Goal: Task Accomplishment & Management: Use online tool/utility

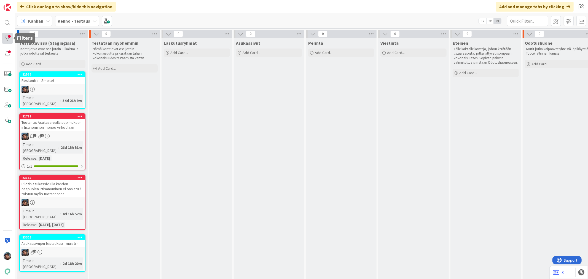
click at [7, 39] on div at bounding box center [7, 38] width 11 height 11
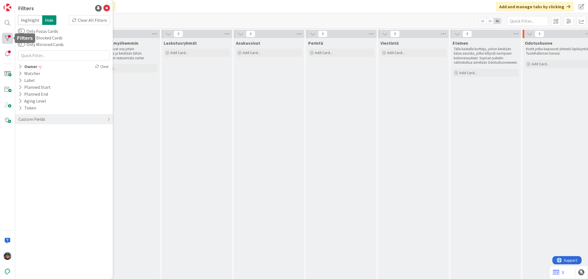
click at [6, 37] on div at bounding box center [7, 38] width 11 height 11
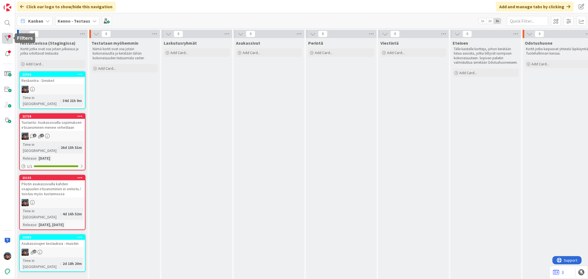
click at [8, 38] on div at bounding box center [7, 38] width 11 height 11
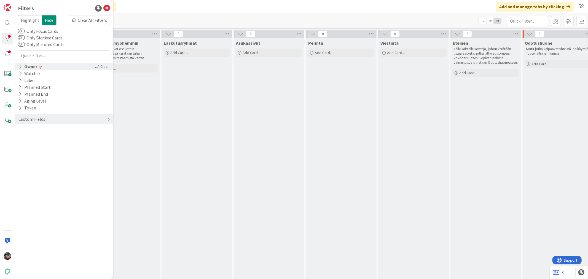
click at [27, 65] on div "Owner" at bounding box center [28, 66] width 20 height 7
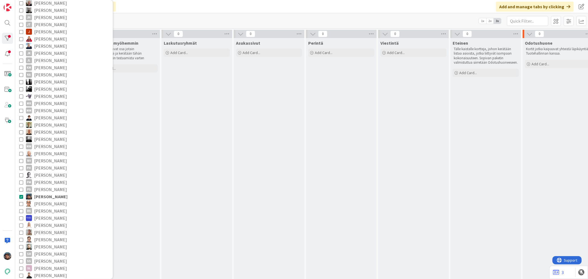
scroll to position [122, 0]
drag, startPoint x: 22, startPoint y: 197, endPoint x: 14, endPoint y: 197, distance: 7.7
click at [22, 197] on icon at bounding box center [21, 196] width 4 height 4
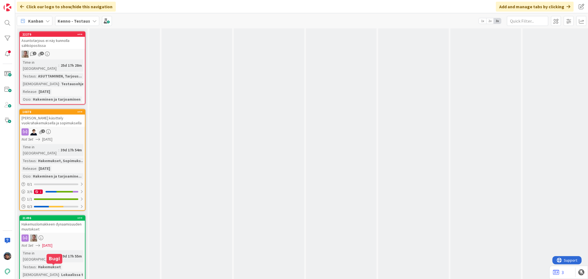
scroll to position [2574, 0]
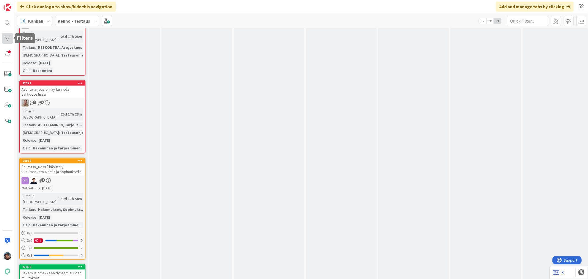
click at [5, 38] on div at bounding box center [7, 38] width 11 height 11
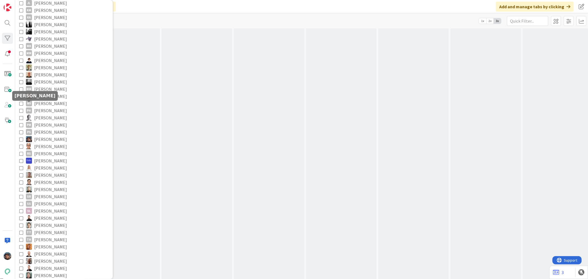
scroll to position [214, 0]
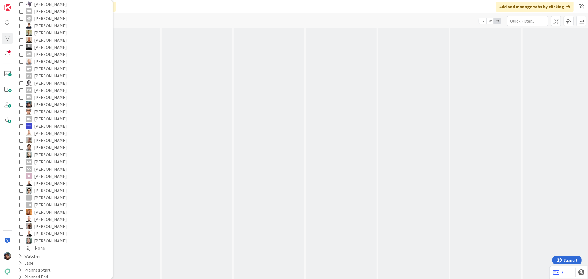
click at [20, 104] on icon at bounding box center [21, 105] width 4 height 4
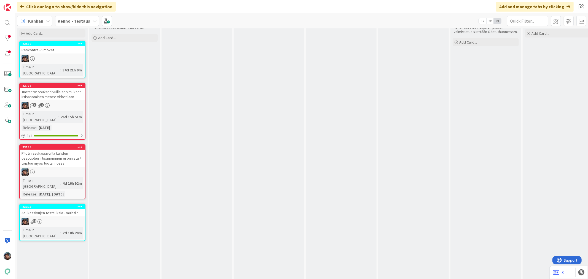
scroll to position [0, 0]
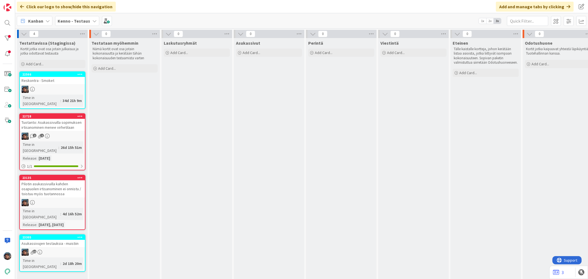
click at [67, 249] on div "11" at bounding box center [52, 252] width 65 height 7
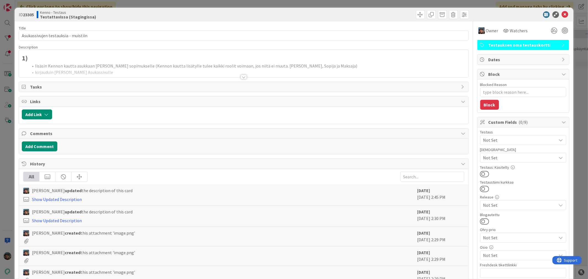
click at [241, 76] on div at bounding box center [244, 77] width 6 height 4
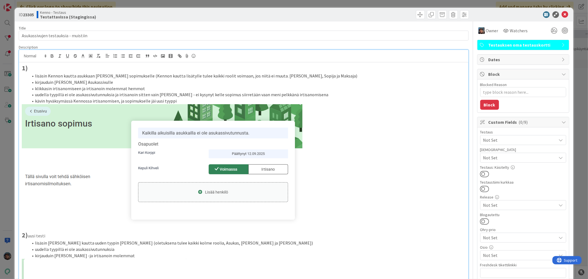
type textarea "x"
click at [562, 14] on icon at bounding box center [565, 14] width 7 height 7
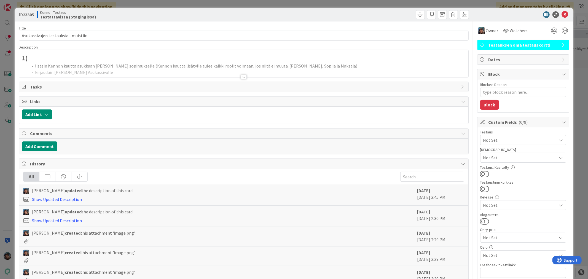
click at [242, 76] on div at bounding box center [244, 77] width 6 height 4
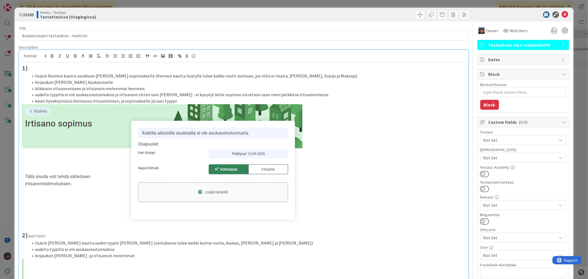
type textarea "x"
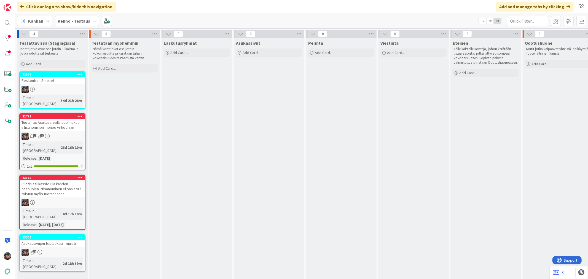
click at [59, 145] on div "26d 16h 10m" at bounding box center [71, 148] width 24 height 6
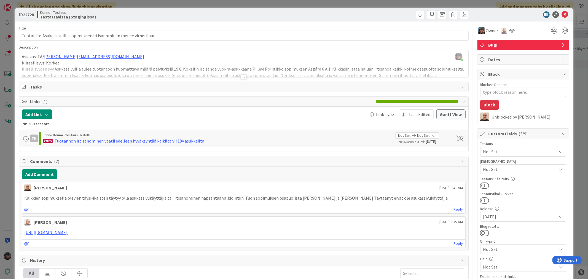
click at [241, 76] on div at bounding box center [244, 77] width 6 height 4
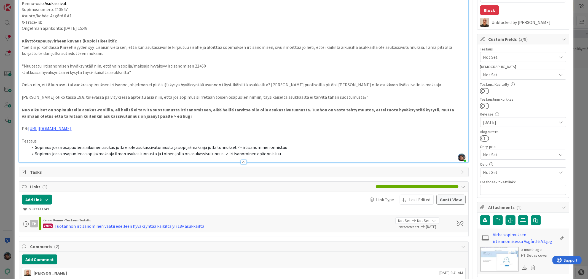
scroll to position [122, 0]
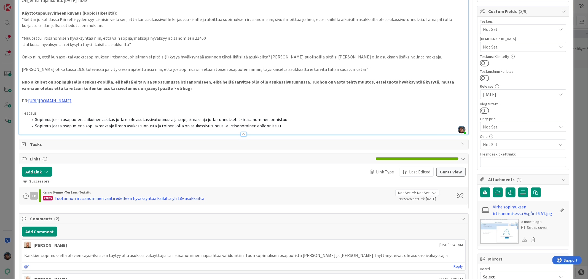
type textarea "x"
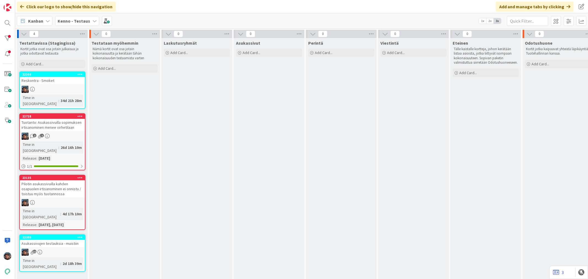
click at [51, 180] on div "Pilotin asukassivuilla kahden osapuolen irtisanominen ei onnistu / toistuu myös…" at bounding box center [52, 188] width 65 height 17
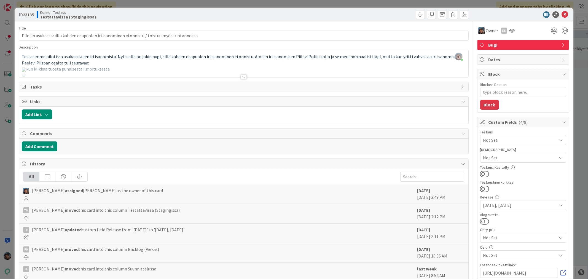
click at [241, 77] on div at bounding box center [244, 77] width 6 height 4
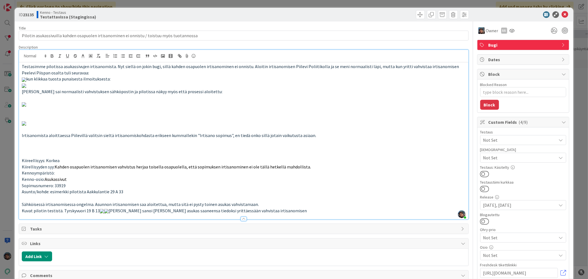
type textarea "x"
